Goal: Task Accomplishment & Management: Complete application form

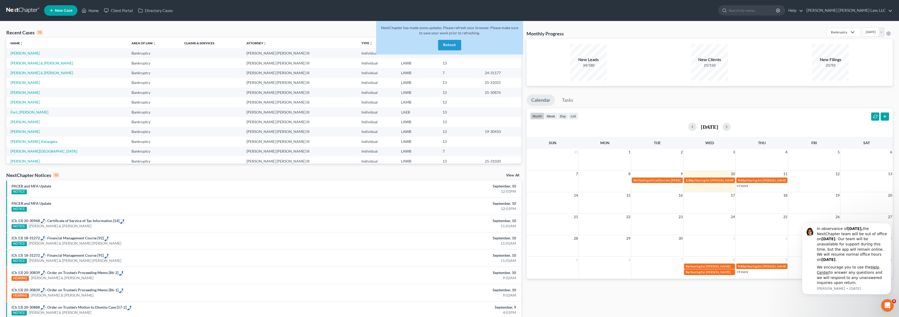
click at [28, 12] on link at bounding box center [23, 10] width 34 height 9
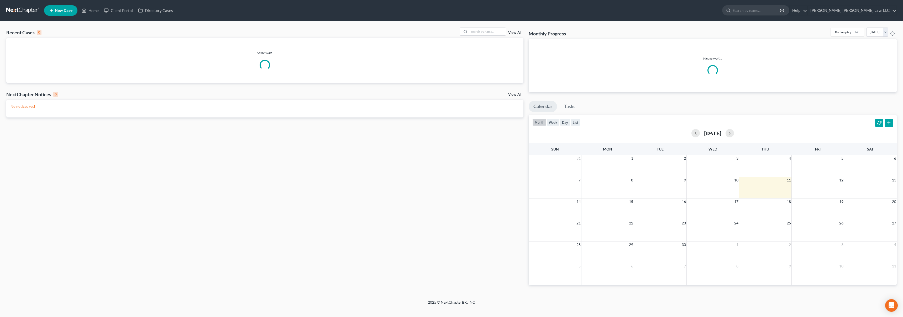
click at [66, 11] on span "New Case" at bounding box center [64, 11] width 18 height 4
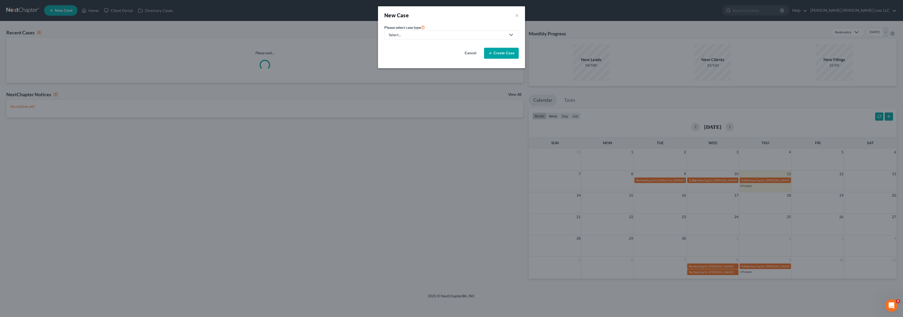
click at [443, 35] on div "Select..." at bounding box center [447, 34] width 117 height 5
click at [422, 45] on div "Bankruptcy" at bounding box center [412, 45] width 47 height 5
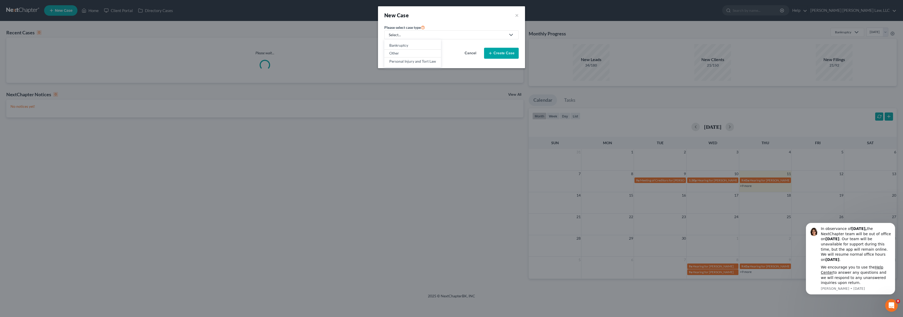
select select "36"
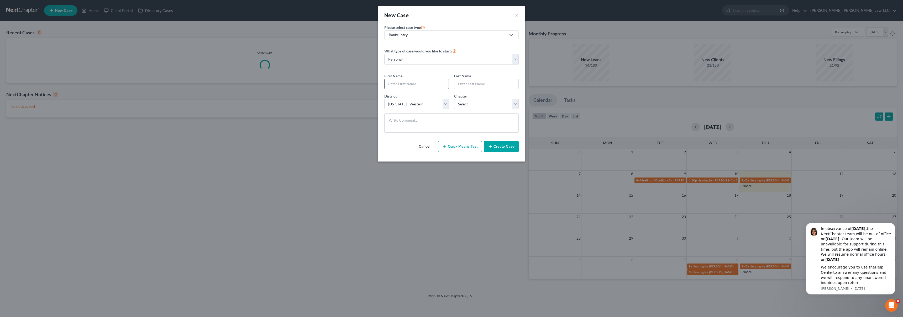
click at [399, 81] on input "text" at bounding box center [417, 84] width 64 height 10
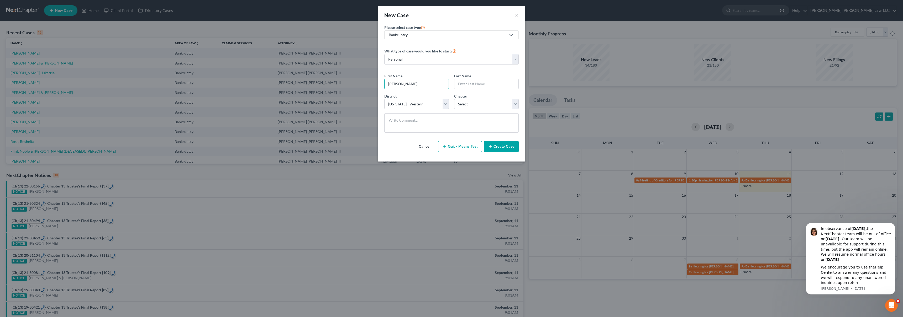
type input "[PERSON_NAME]"
type input "Kindrix"
select select "3"
click at [505, 151] on button "Create Case" at bounding box center [501, 146] width 35 height 11
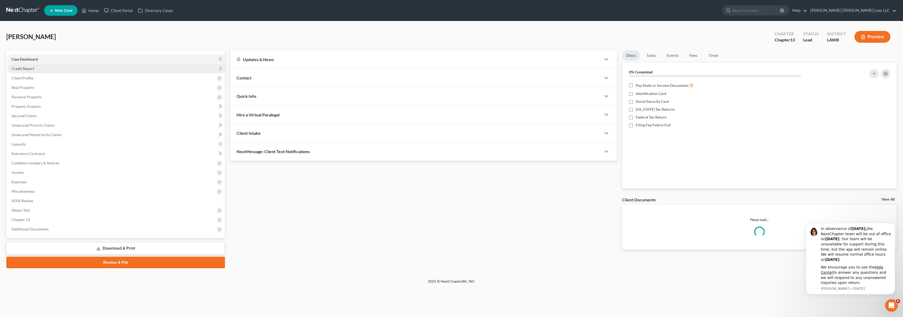
click at [29, 69] on span "Credit Report" at bounding box center [23, 68] width 23 height 4
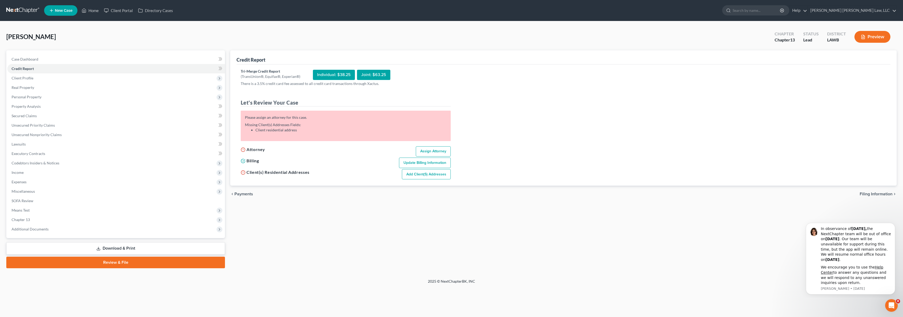
click at [425, 148] on link "Assign Attorney" at bounding box center [433, 152] width 35 height 11
select select "1"
select select "0"
select select "3"
select select "36"
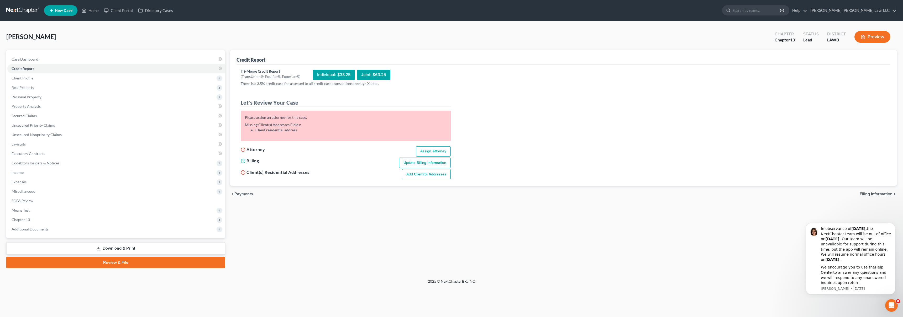
select select "19"
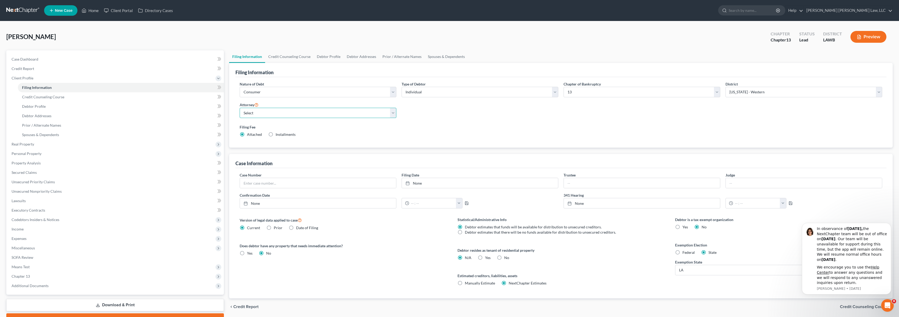
click at [278, 112] on select "Select [PERSON_NAME] [PERSON_NAME] III - LAWB [PERSON_NAME] [PERSON_NAME] III -…" at bounding box center [318, 113] width 157 height 11
select select "0"
click at [41, 70] on link "Credit Report" at bounding box center [115, 68] width 217 height 9
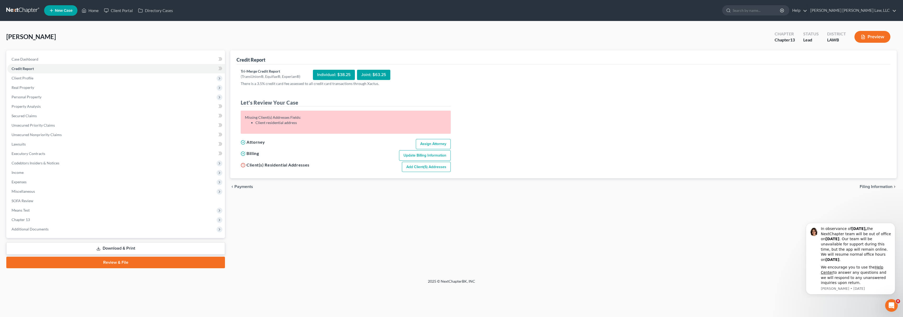
click at [420, 165] on link "Add Client(s) Addresses" at bounding box center [426, 167] width 49 height 11
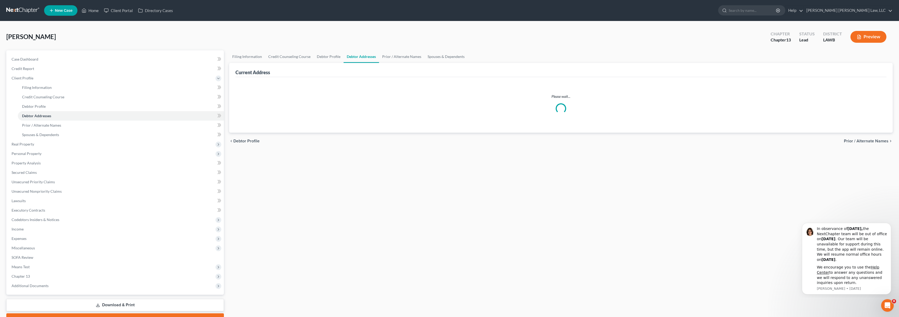
select select "0"
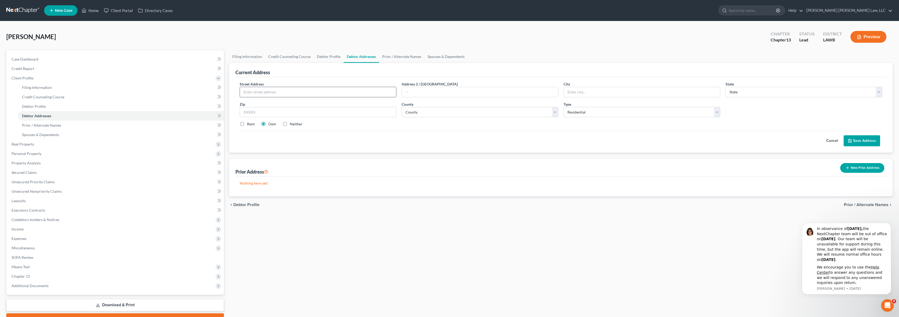
click at [295, 94] on input "text" at bounding box center [318, 92] width 156 height 10
type input "[STREET_ADDRESS][PERSON_NAME]"
type input "Bastrop"
select select "19"
click at [296, 95] on input "[STREET_ADDRESS][PERSON_NAME]" at bounding box center [318, 92] width 156 height 10
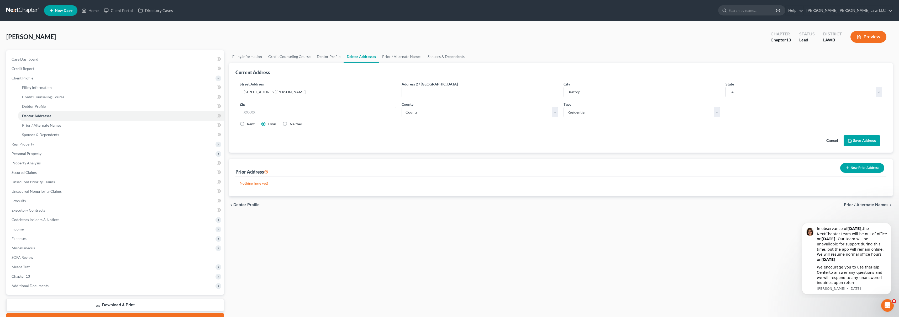
type input "[STREET_ADDRESS][PERSON_NAME]"
type input "71220"
select select "33"
click at [247, 123] on label "Rent" at bounding box center [251, 124] width 8 height 5
click at [249, 123] on input "Rent" at bounding box center [250, 123] width 3 height 3
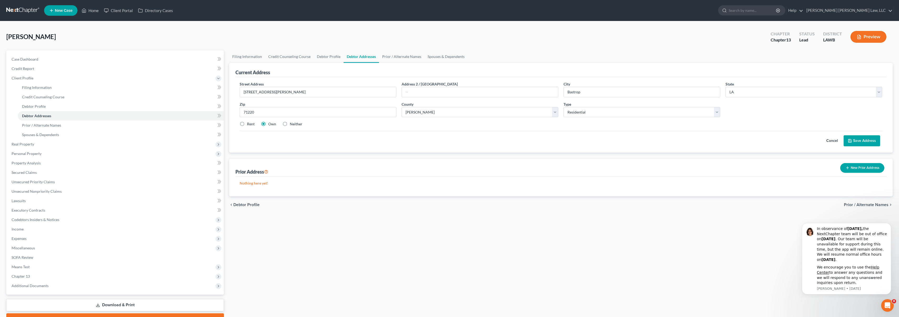
radio input "true"
click at [862, 137] on button "Save Address" at bounding box center [862, 140] width 36 height 11
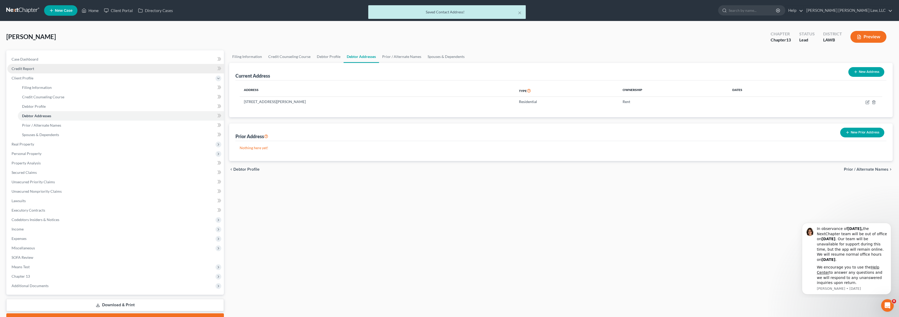
click at [53, 70] on link "Credit Report" at bounding box center [115, 68] width 217 height 9
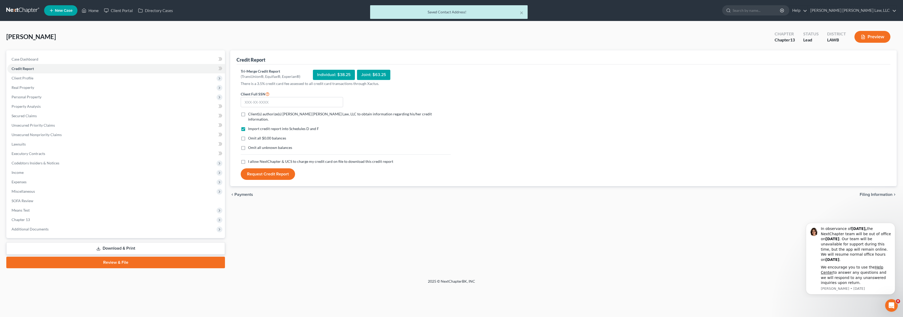
click at [248, 159] on label "I allow NextChapter & UCS to charge my credit card on file to download this cre…" at bounding box center [320, 161] width 145 height 5
click at [250, 159] on input "I allow NextChapter & UCS to charge my credit card on file to download this cre…" at bounding box center [251, 160] width 3 height 3
checkbox input "true"
click at [248, 145] on label "Omit all unknown balances" at bounding box center [270, 147] width 44 height 5
click at [250, 145] on input "Omit all unknown balances" at bounding box center [251, 146] width 3 height 3
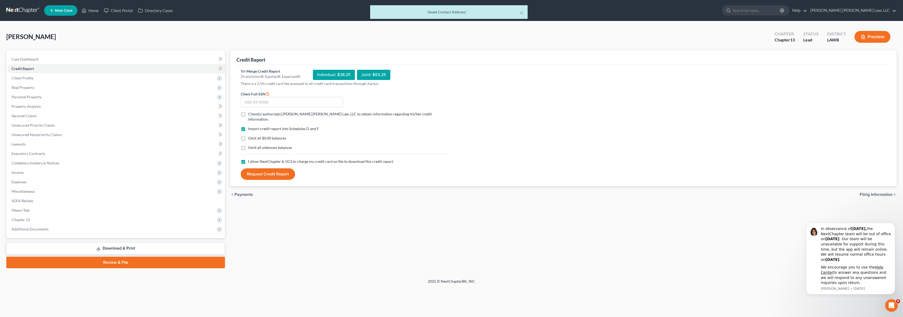
checkbox input "true"
click at [248, 136] on label "Omit all $0.00 balances" at bounding box center [267, 138] width 38 height 5
click at [250, 136] on input "Omit all $0.00 balances" at bounding box center [251, 137] width 3 height 3
checkbox input "true"
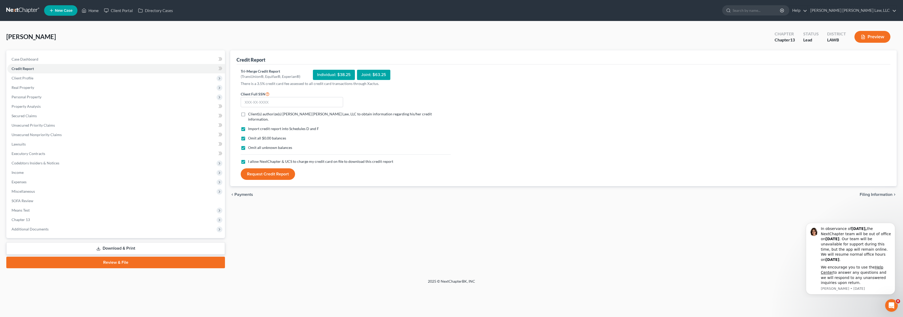
click at [248, 113] on label "Client(s) authorize(s) [PERSON_NAME] [PERSON_NAME] Law, LLC to obtain informati…" at bounding box center [349, 117] width 203 height 11
click at [250, 113] on input "Client(s) authorize(s) [PERSON_NAME] [PERSON_NAME] Law, LLC to obtain informati…" at bounding box center [251, 113] width 3 height 3
checkbox input "true"
click at [263, 103] on input "text" at bounding box center [292, 102] width 102 height 11
type input "434-72-6481"
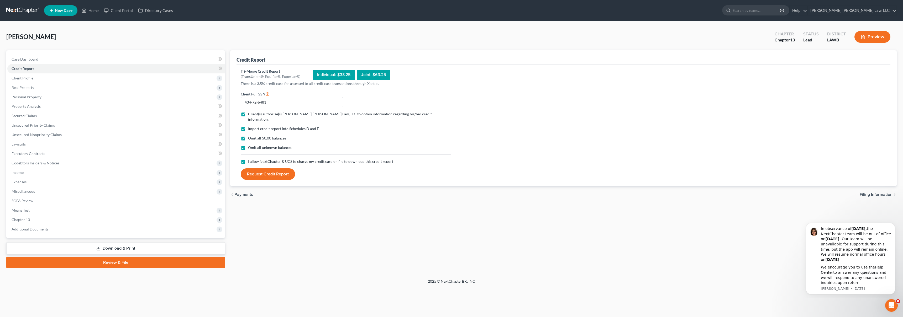
click at [274, 172] on button "Request Credit Report" at bounding box center [268, 175] width 54 height 12
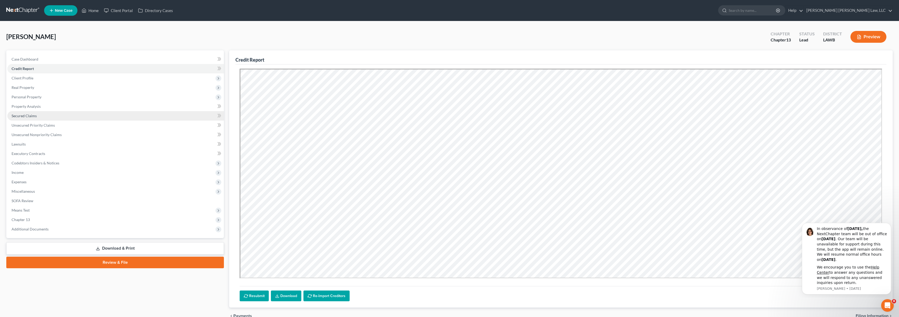
click at [32, 116] on span "Secured Claims" at bounding box center [24, 116] width 25 height 4
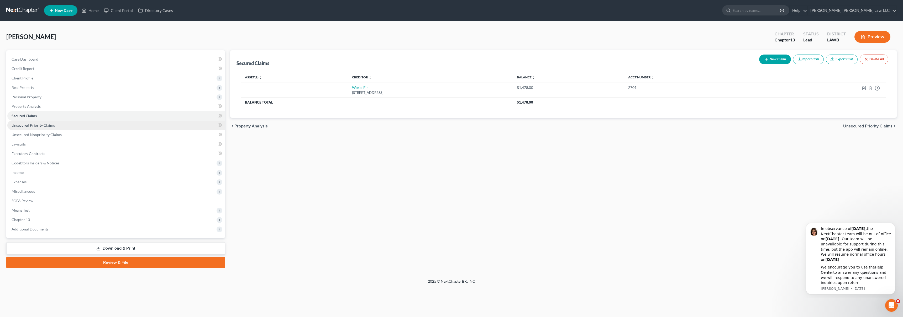
click at [40, 127] on span "Unsecured Priority Claims" at bounding box center [33, 125] width 43 height 4
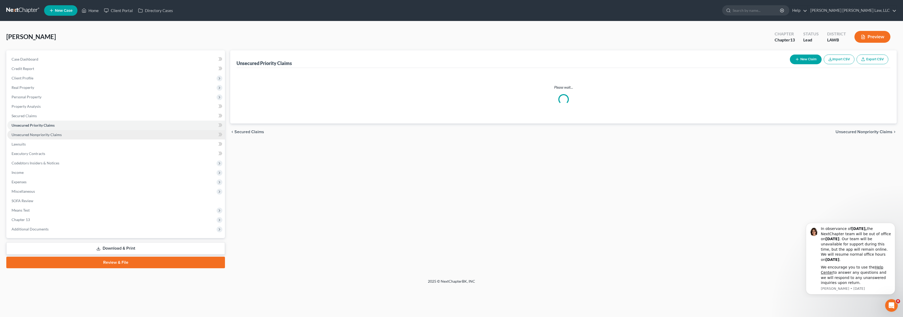
click at [43, 134] on span "Unsecured Nonpriority Claims" at bounding box center [37, 135] width 50 height 4
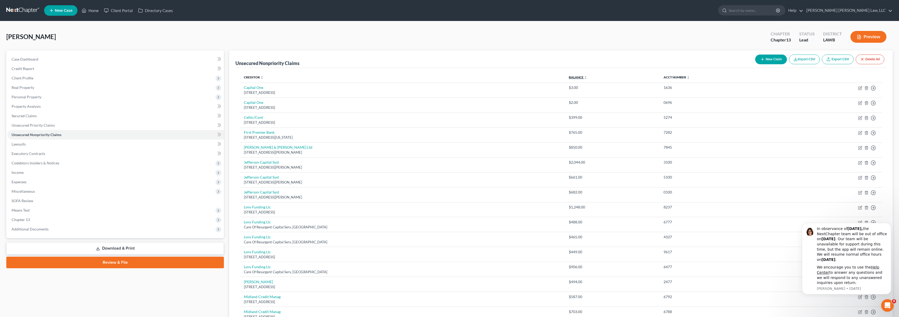
click at [572, 78] on link "Balance expand_more expand_less unfold_more" at bounding box center [578, 77] width 18 height 4
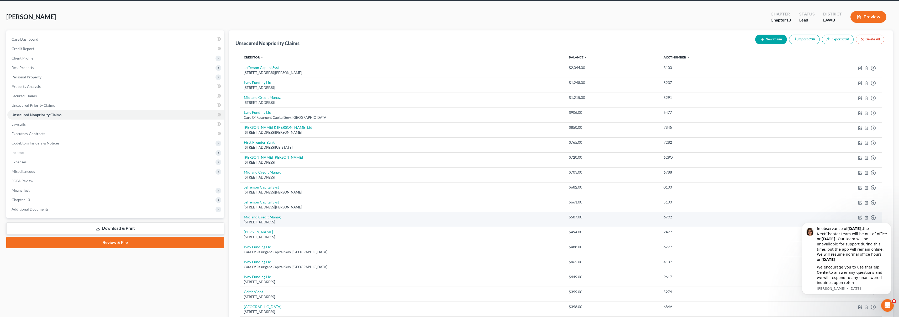
scroll to position [51, 0]
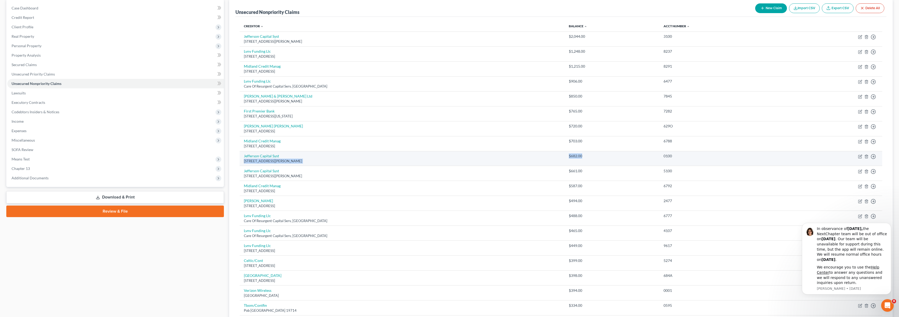
drag, startPoint x: 575, startPoint y: 159, endPoint x: 551, endPoint y: 157, distance: 23.4
click at [551, 157] on tr "Jefferson Capital Syst [STREET_ADDRESS][PERSON_NAME] $682.00 0100 Move to D Mov…" at bounding box center [561, 158] width 643 height 15
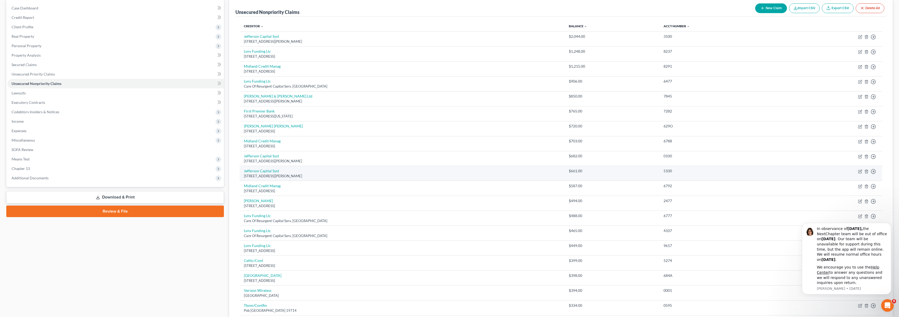
click at [454, 179] on td "Jefferson Capital Syst [STREET_ADDRESS][PERSON_NAME]" at bounding box center [402, 173] width 325 height 15
drag, startPoint x: 601, startPoint y: 172, endPoint x: 555, endPoint y: 173, distance: 45.2
click at [555, 173] on tr "Jefferson Capital Syst [STREET_ADDRESS][PERSON_NAME] $661.00 5100 Move to D Mov…" at bounding box center [561, 173] width 643 height 15
click at [555, 173] on td "Jefferson Capital Syst [STREET_ADDRESS][PERSON_NAME]" at bounding box center [402, 173] width 325 height 15
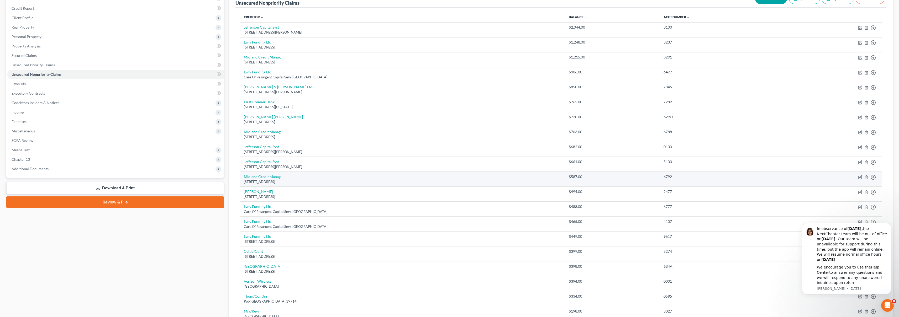
scroll to position [65, 0]
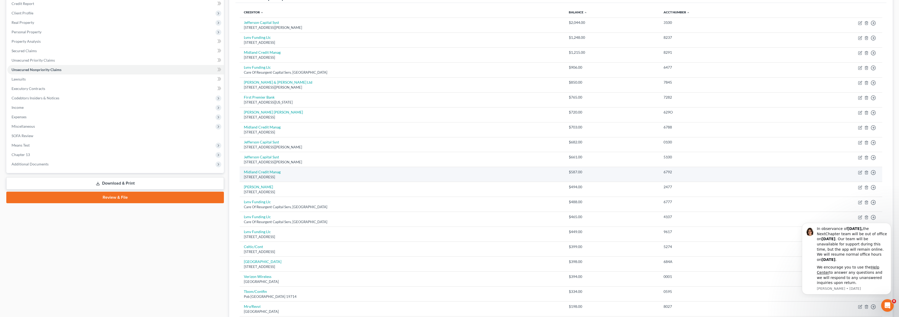
drag, startPoint x: 589, startPoint y: 179, endPoint x: 548, endPoint y: 176, distance: 41.6
click at [548, 176] on tr "Midland Credit Manag [STREET_ADDRESS] $587.00 6792 Move to D Move to E Move to …" at bounding box center [561, 174] width 643 height 15
click at [549, 176] on div "[STREET_ADDRESS]" at bounding box center [402, 177] width 317 height 5
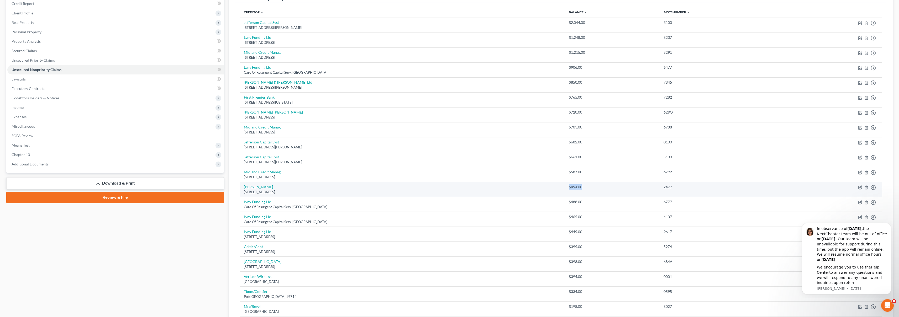
drag, startPoint x: 585, startPoint y: 186, endPoint x: 559, endPoint y: 188, distance: 25.3
click at [565, 188] on td "$494.00" at bounding box center [612, 189] width 95 height 15
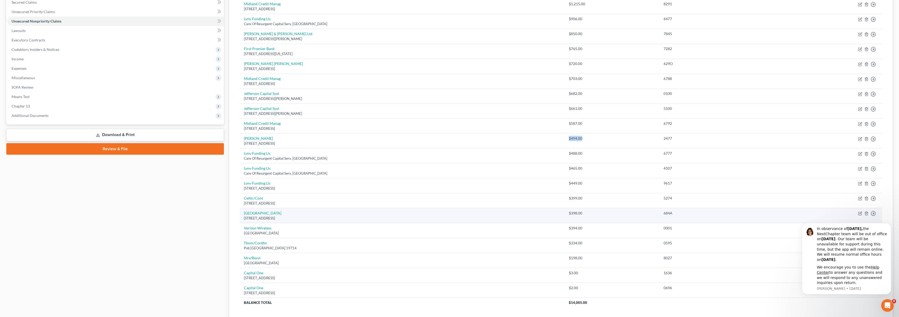
scroll to position [151, 0]
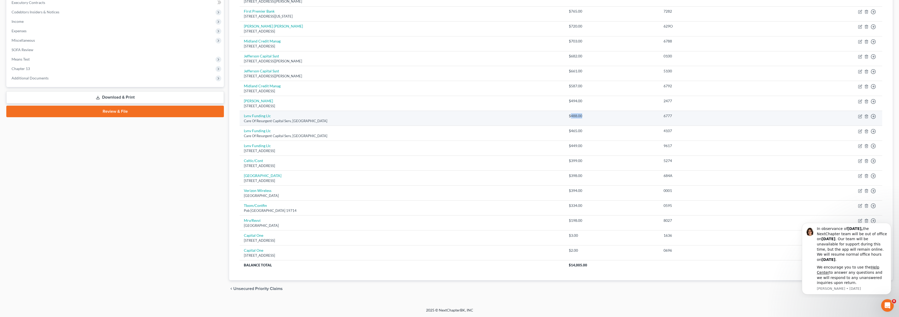
drag, startPoint x: 586, startPoint y: 115, endPoint x: 563, endPoint y: 117, distance: 23.1
click at [569, 117] on div "$488.00" at bounding box center [612, 115] width 86 height 5
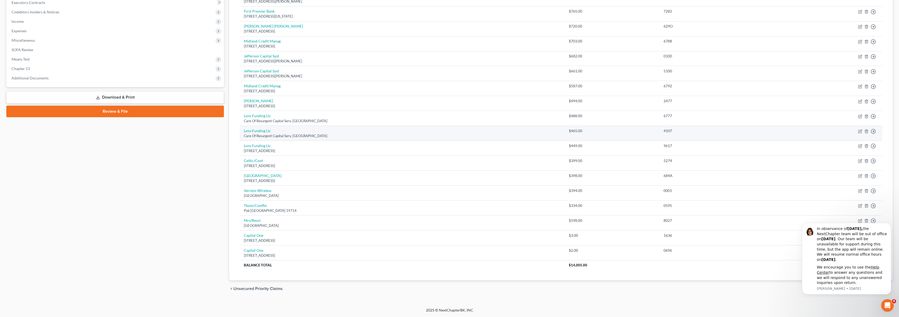
click at [583, 130] on div "$465.00" at bounding box center [612, 130] width 86 height 5
drag, startPoint x: 584, startPoint y: 132, endPoint x: 568, endPoint y: 135, distance: 15.9
click at [551, 131] on tr "Lvnv Funding Llc Care Of Resurgent Capital Serv, [GEOGRAPHIC_DATA] $465.00 4107…" at bounding box center [561, 133] width 643 height 15
click at [582, 146] on div "$449.00" at bounding box center [612, 145] width 86 height 5
drag, startPoint x: 573, startPoint y: 146, endPoint x: 551, endPoint y: 149, distance: 22.7
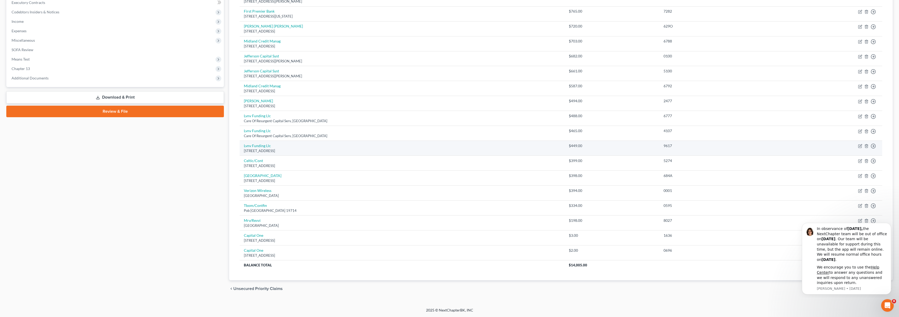
click at [551, 149] on tr "Lvnv Funding [GEOGRAPHIC_DATA][STREET_ADDRESS] $449.00 9617 Move to D Move to E…" at bounding box center [561, 148] width 643 height 15
click at [551, 149] on div "[STREET_ADDRESS]" at bounding box center [402, 151] width 317 height 5
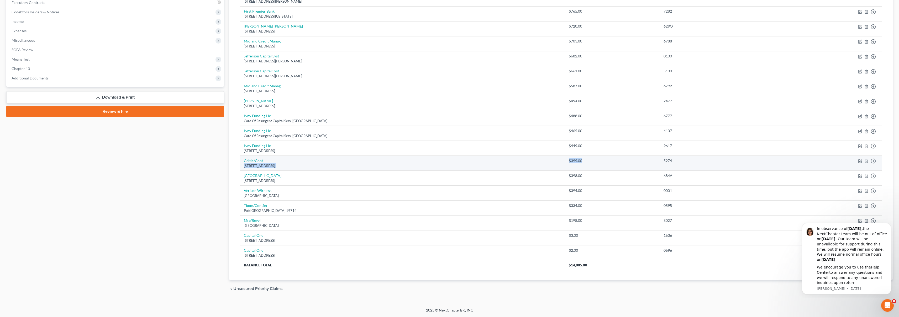
drag, startPoint x: 595, startPoint y: 161, endPoint x: 554, endPoint y: 161, distance: 40.7
click at [554, 162] on tr "Celtic/Cont [STREET_ADDRESS] $399.00 5274 Move to D Move to E Move to G Move to…" at bounding box center [561, 163] width 643 height 15
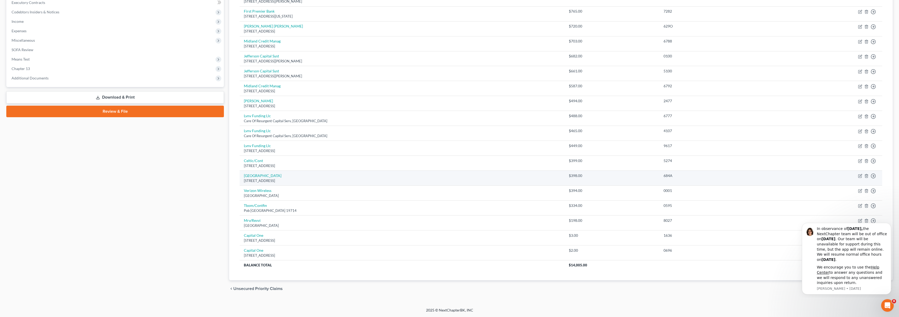
click at [575, 180] on td "$398.00" at bounding box center [612, 178] width 95 height 15
drag, startPoint x: 592, startPoint y: 175, endPoint x: 543, endPoint y: 174, distance: 48.9
click at [543, 174] on tr "[GEOGRAPHIC_DATA] [STREET_ADDRESS] $398.00 684A Move to D Move to E Move to G M…" at bounding box center [561, 178] width 643 height 15
click at [543, 174] on td "[GEOGRAPHIC_DATA] [STREET_ADDRESS]" at bounding box center [402, 178] width 325 height 15
drag, startPoint x: 587, startPoint y: 194, endPoint x: 550, endPoint y: 192, distance: 37.6
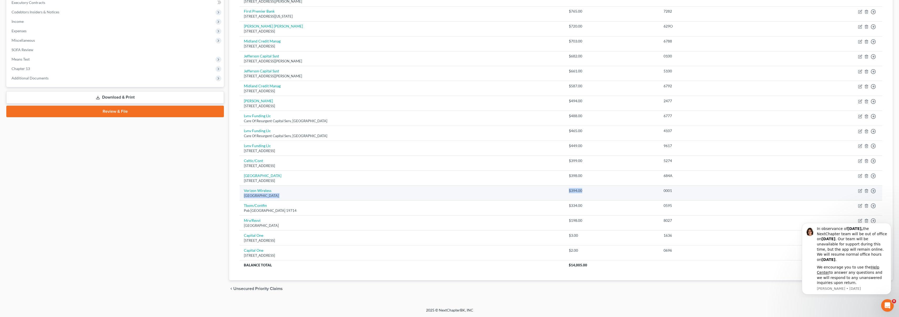
click at [550, 192] on tr "Verizon Wireless Po Box 650051, [GEOGRAPHIC_DATA] $394.00 0001 Move to D Move t…" at bounding box center [561, 193] width 643 height 15
click at [549, 191] on td "Verizon Wireless Po Box [GEOGRAPHIC_DATA]" at bounding box center [402, 193] width 325 height 15
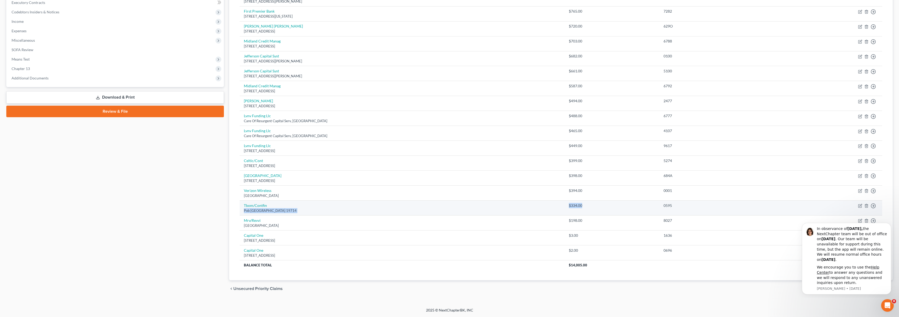
drag, startPoint x: 589, startPoint y: 206, endPoint x: 551, endPoint y: 208, distance: 38.1
click at [551, 208] on tr "Tbom/Contfin Pob [GEOGRAPHIC_DATA] 19714 $334.00 0595 Move to D Move to E Move …" at bounding box center [561, 208] width 643 height 15
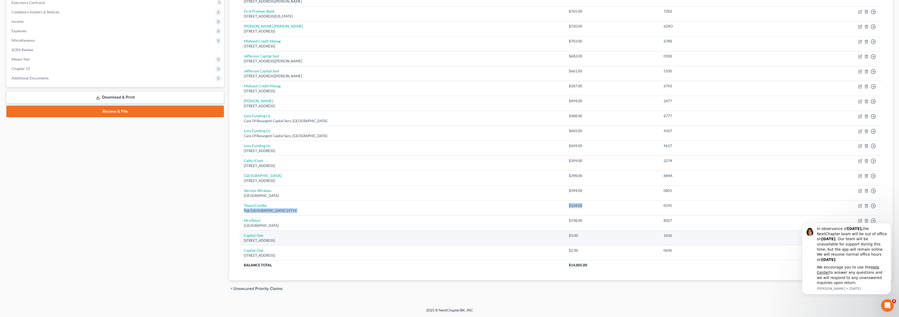
drag, startPoint x: 586, startPoint y: 224, endPoint x: 559, endPoint y: 235, distance: 29.0
click at [537, 227] on tr "Mrv/[GEOGRAPHIC_DATA] $198.00 8027 Move to D Move to E Move to G Move to Notice…" at bounding box center [561, 223] width 643 height 15
click at [569, 236] on div "$3.00" at bounding box center [612, 235] width 86 height 5
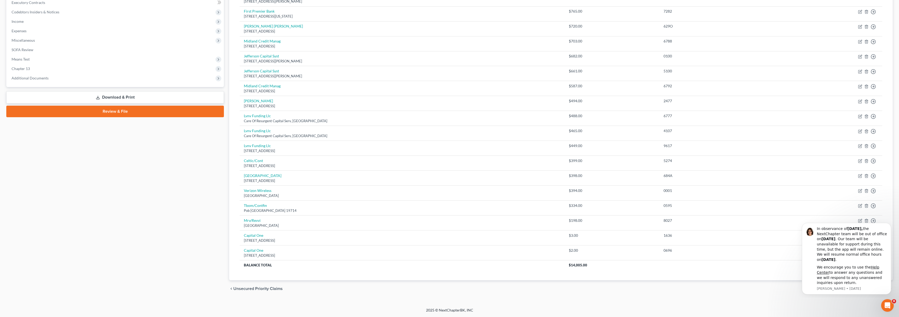
scroll to position [0, 0]
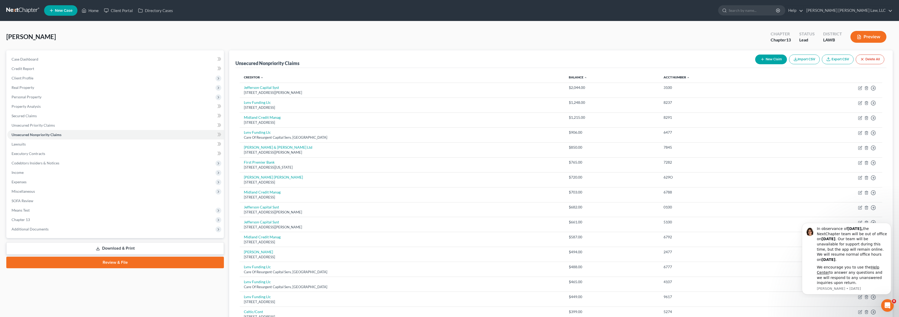
click at [30, 9] on link at bounding box center [23, 10] width 34 height 9
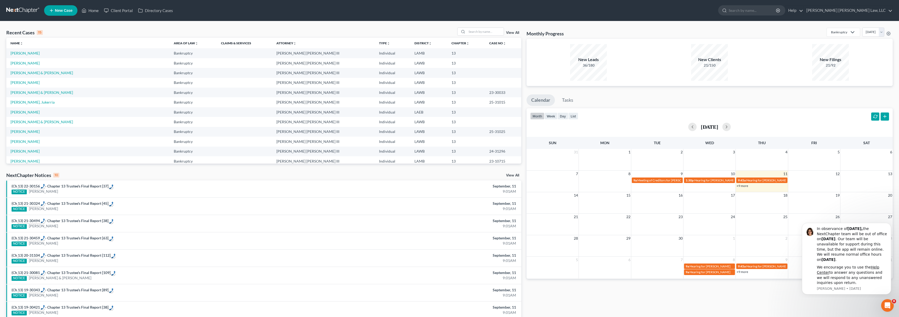
click at [61, 12] on span "New Case" at bounding box center [64, 11] width 18 height 4
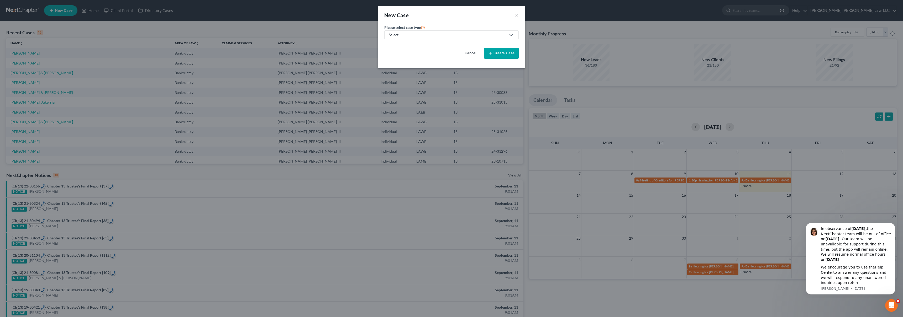
click at [435, 37] on div "Select..." at bounding box center [447, 34] width 117 height 5
click at [405, 47] on div "Bankruptcy" at bounding box center [412, 45] width 47 height 5
select select "36"
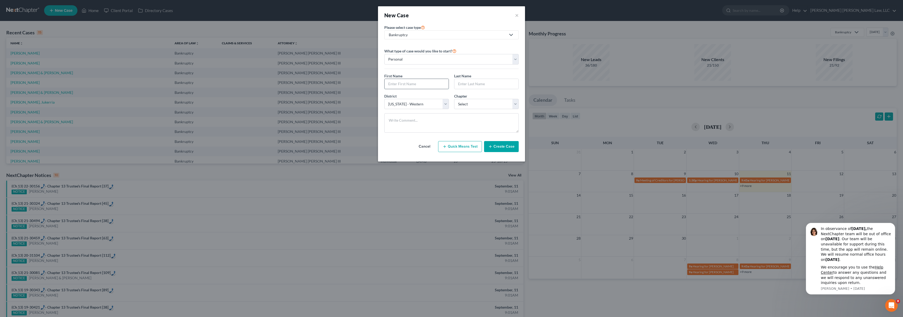
click at [394, 81] on input "text" at bounding box center [417, 84] width 64 height 10
type input "Kershio"
type input "Dykes"
click at [496, 103] on select "Select 7 11 12 13" at bounding box center [486, 104] width 65 height 11
select select "3"
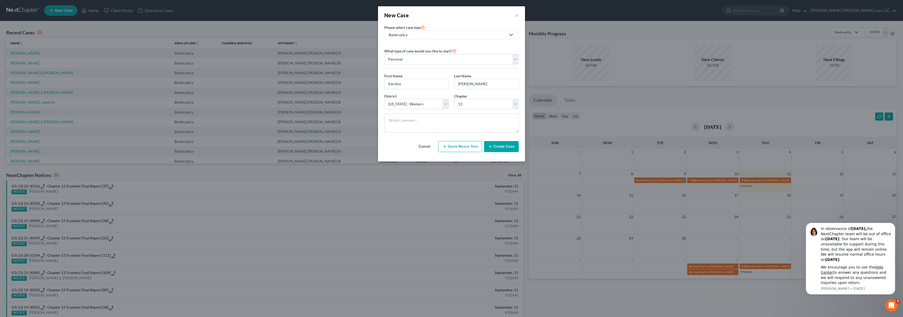
click at [492, 145] on icon "button" at bounding box center [490, 147] width 4 height 4
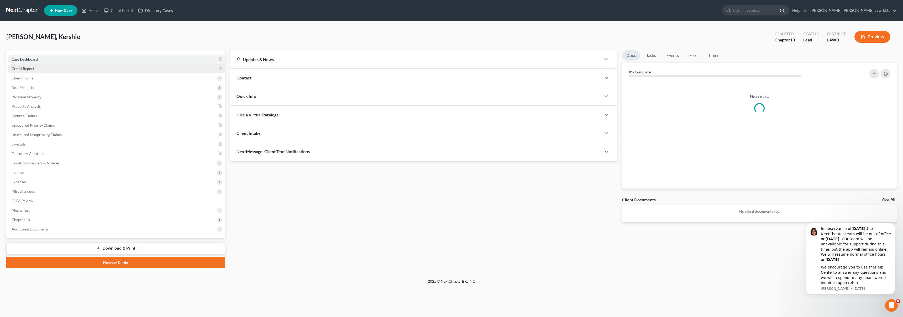
click at [35, 68] on link "Credit Report" at bounding box center [116, 68] width 218 height 9
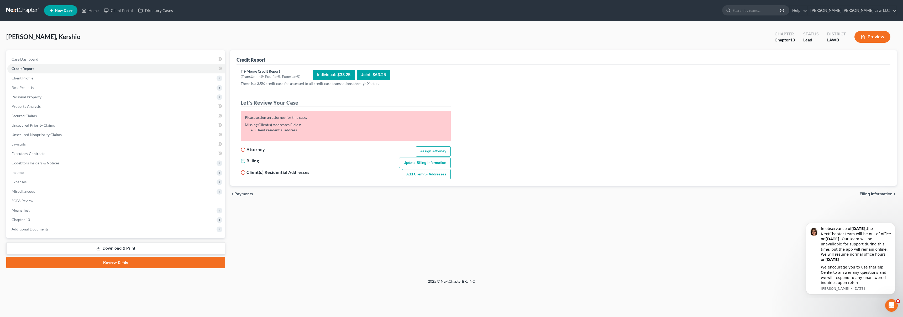
click at [427, 150] on link "Assign Attorney" at bounding box center [433, 152] width 35 height 11
select select "1"
select select "0"
select select "3"
select select "36"
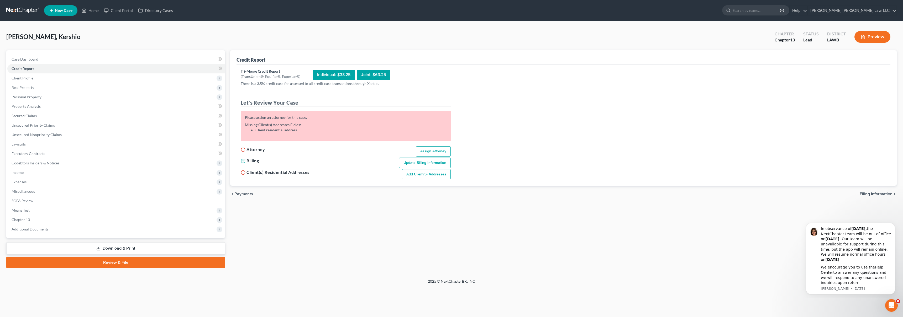
select select "19"
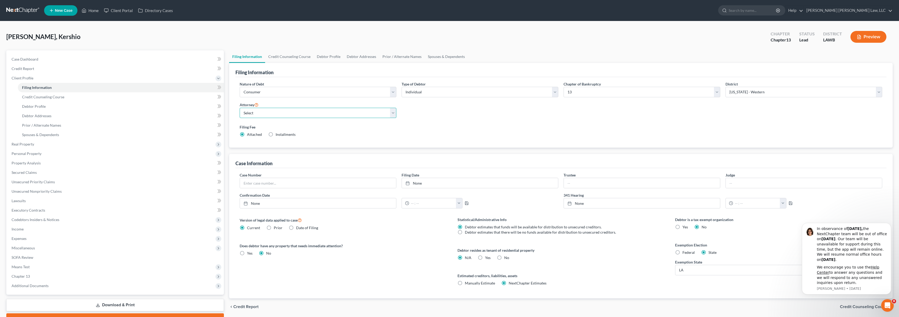
click at [311, 112] on select "Select [PERSON_NAME] [PERSON_NAME] III - LAWB [PERSON_NAME] [PERSON_NAME] III -…" at bounding box center [318, 113] width 157 height 11
select select "0"
click at [118, 69] on link "Credit Report" at bounding box center [115, 68] width 217 height 9
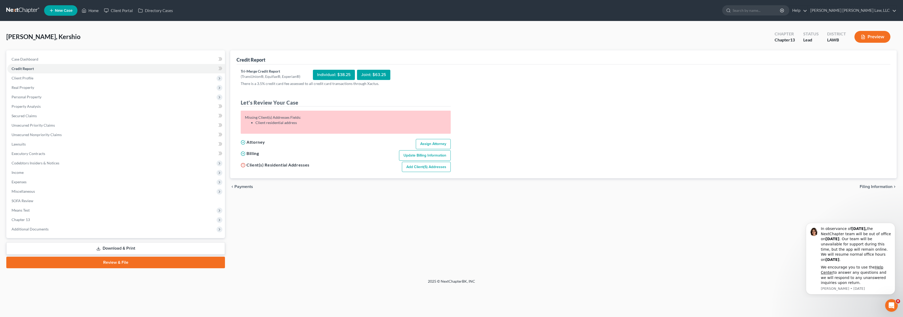
click at [427, 170] on link "Add Client(s) Addresses" at bounding box center [426, 167] width 49 height 11
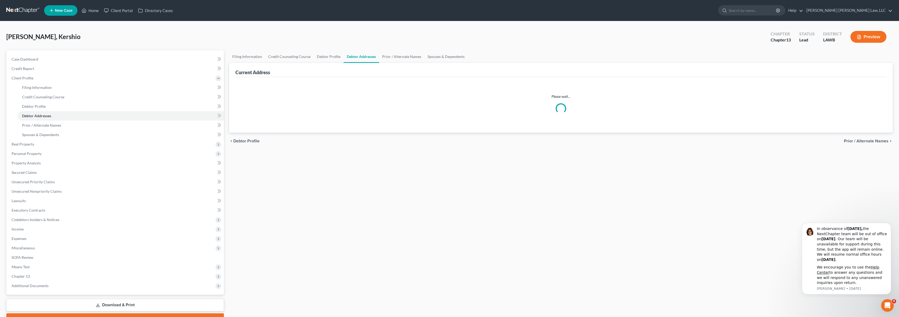
select select "0"
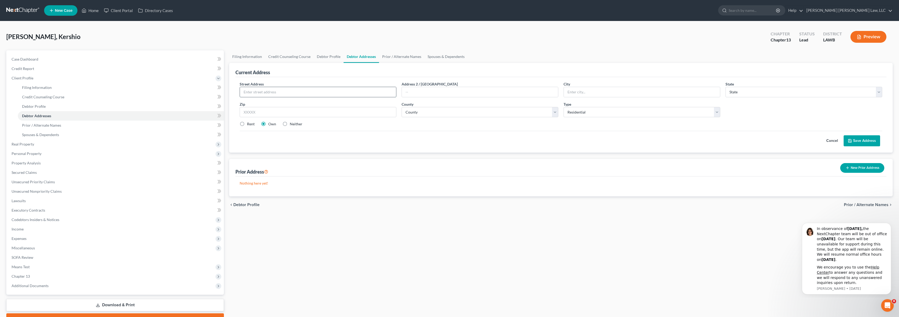
click at [313, 94] on input "text" at bounding box center [318, 92] width 156 height 10
type input "2501 Martin Drive"
type input "Winnsboro"
select select "19"
type input "71295"
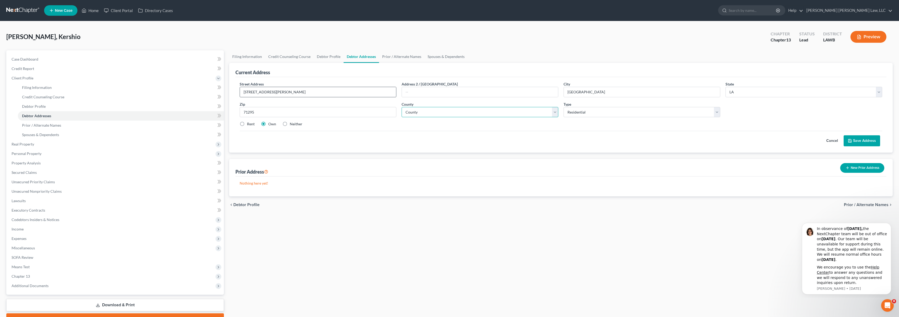
select select "20"
click at [862, 138] on button "Save Address" at bounding box center [862, 140] width 36 height 11
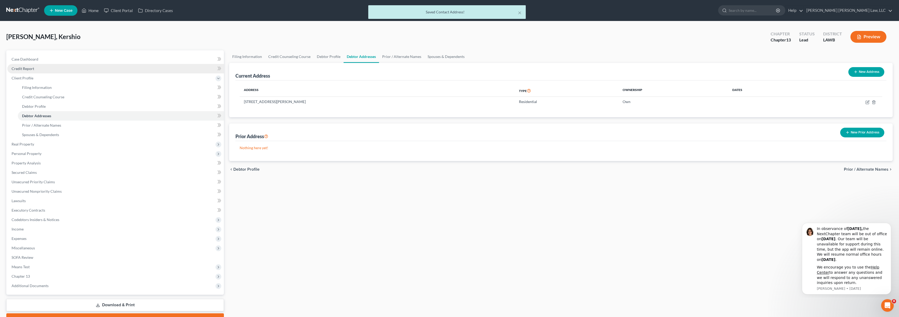
click at [30, 70] on span "Credit Report" at bounding box center [23, 68] width 23 height 4
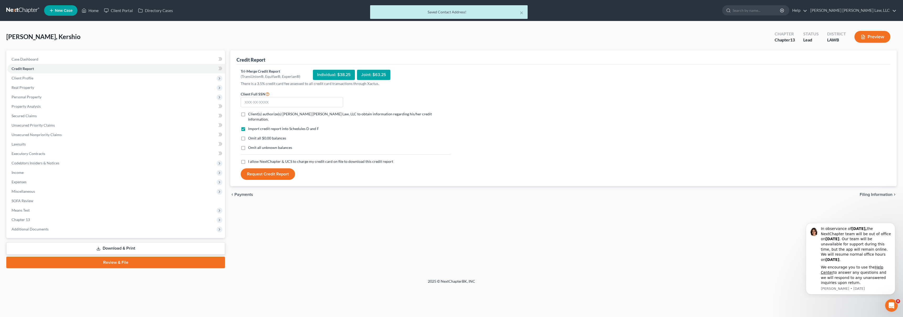
click at [248, 159] on label "I allow NextChapter & UCS to charge my credit card on file to download this cre…" at bounding box center [320, 161] width 145 height 5
click at [250, 159] on input "I allow NextChapter & UCS to charge my credit card on file to download this cre…" at bounding box center [251, 160] width 3 height 3
checkbox input "true"
click at [248, 145] on label "Omit all unknown balances" at bounding box center [270, 147] width 44 height 5
click at [250, 145] on input "Omit all unknown balances" at bounding box center [251, 146] width 3 height 3
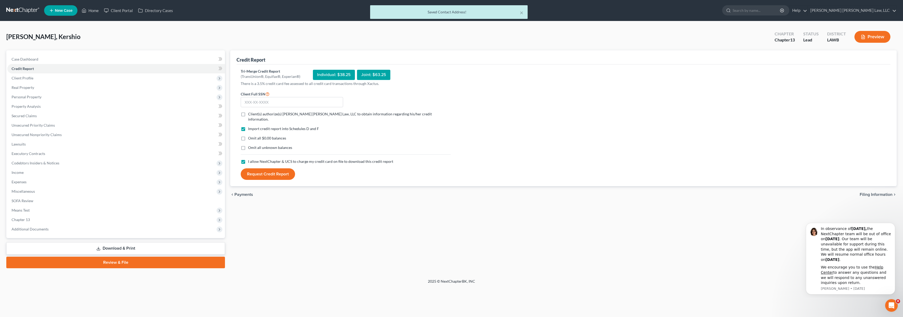
checkbox input "true"
drag, startPoint x: 243, startPoint y: 134, endPoint x: 243, endPoint y: 123, distance: 11.8
click at [248, 136] on label "Omit all $0.00 balances" at bounding box center [267, 138] width 38 height 5
click at [250, 136] on input "Omit all $0.00 balances" at bounding box center [251, 137] width 3 height 3
checkbox input "true"
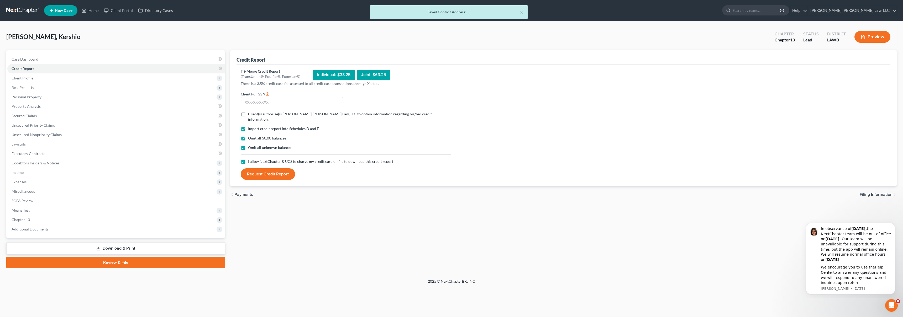
click at [248, 113] on label "Client(s) authorize(s) [PERSON_NAME] [PERSON_NAME] Law, LLC to obtain informati…" at bounding box center [349, 117] width 203 height 11
click at [250, 113] on input "Client(s) authorize(s) [PERSON_NAME] [PERSON_NAME] Law, LLC to obtain informati…" at bounding box center [251, 113] width 3 height 3
checkbox input "true"
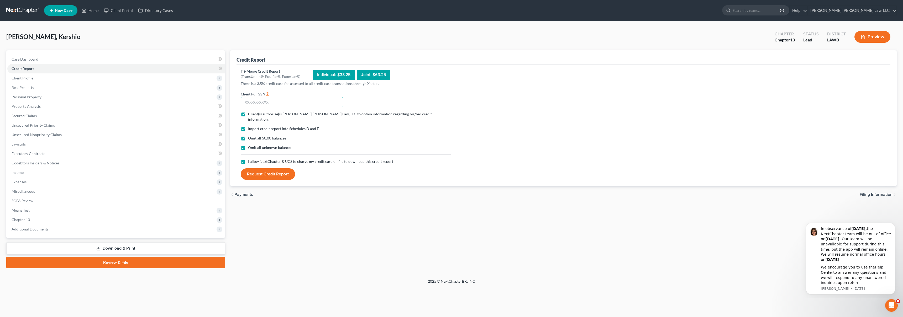
click at [252, 105] on input "text" at bounding box center [292, 102] width 102 height 11
type input "434-81-2141"
click at [275, 173] on button "Request Credit Report" at bounding box center [268, 175] width 54 height 12
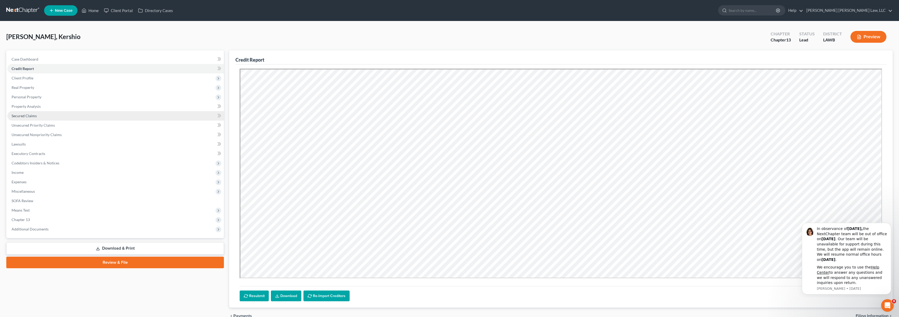
click at [73, 113] on link "Secured Claims" at bounding box center [115, 115] width 217 height 9
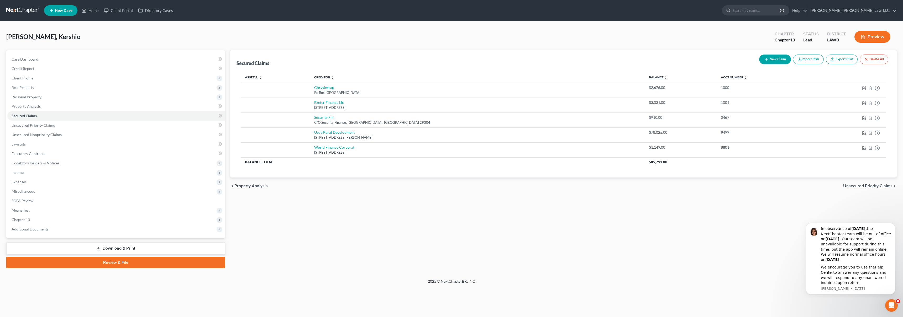
click at [649, 77] on link "Balance expand_more expand_less unfold_more" at bounding box center [658, 77] width 18 height 4
click at [37, 68] on link "Credit Report" at bounding box center [116, 68] width 218 height 9
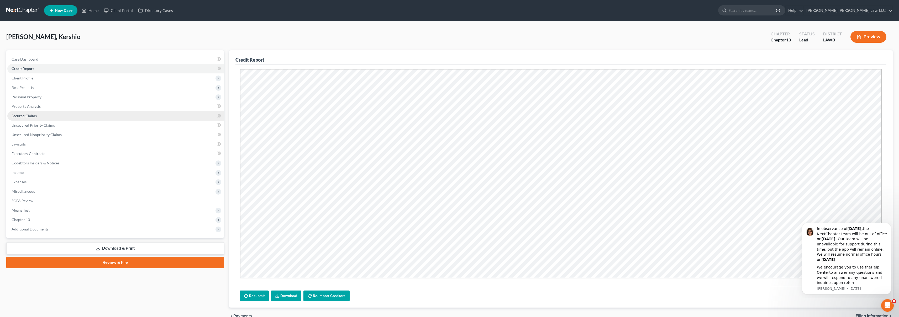
click at [44, 117] on link "Secured Claims" at bounding box center [115, 115] width 217 height 9
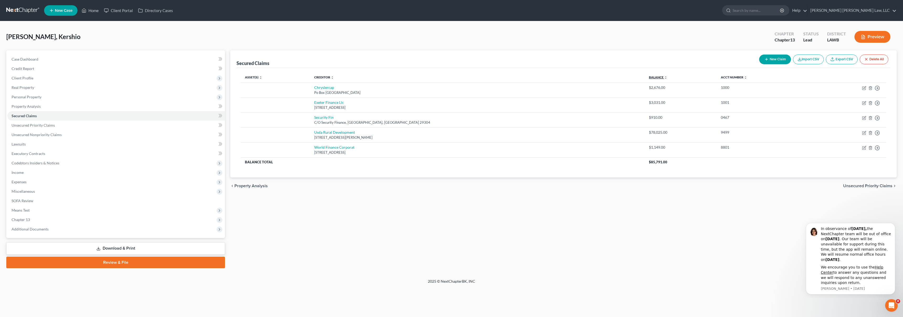
click at [649, 76] on link "Balance expand_more expand_less unfold_more" at bounding box center [658, 77] width 18 height 4
click at [136, 124] on link "Unsecured Priority Claims" at bounding box center [116, 125] width 218 height 9
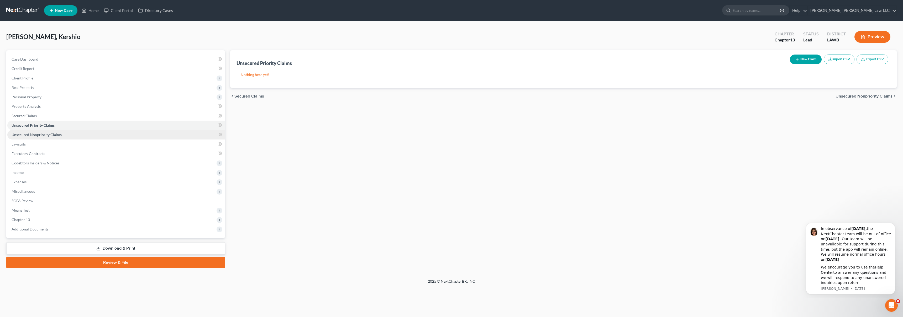
click at [133, 133] on link "Unsecured Nonpriority Claims" at bounding box center [116, 134] width 218 height 9
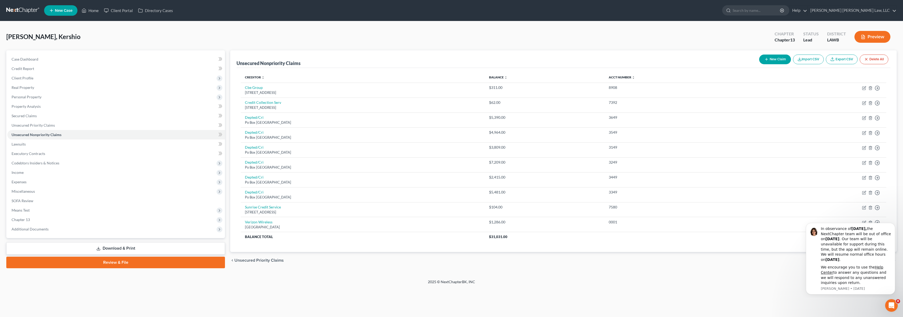
click at [551, 75] on th "Balance expand_more expand_less unfold_more" at bounding box center [545, 77] width 120 height 11
click at [508, 78] on link "Balance expand_more expand_less unfold_more" at bounding box center [498, 77] width 18 height 4
click at [46, 70] on link "Credit Report" at bounding box center [116, 68] width 218 height 9
